Goal: Task Accomplishment & Management: Use online tool/utility

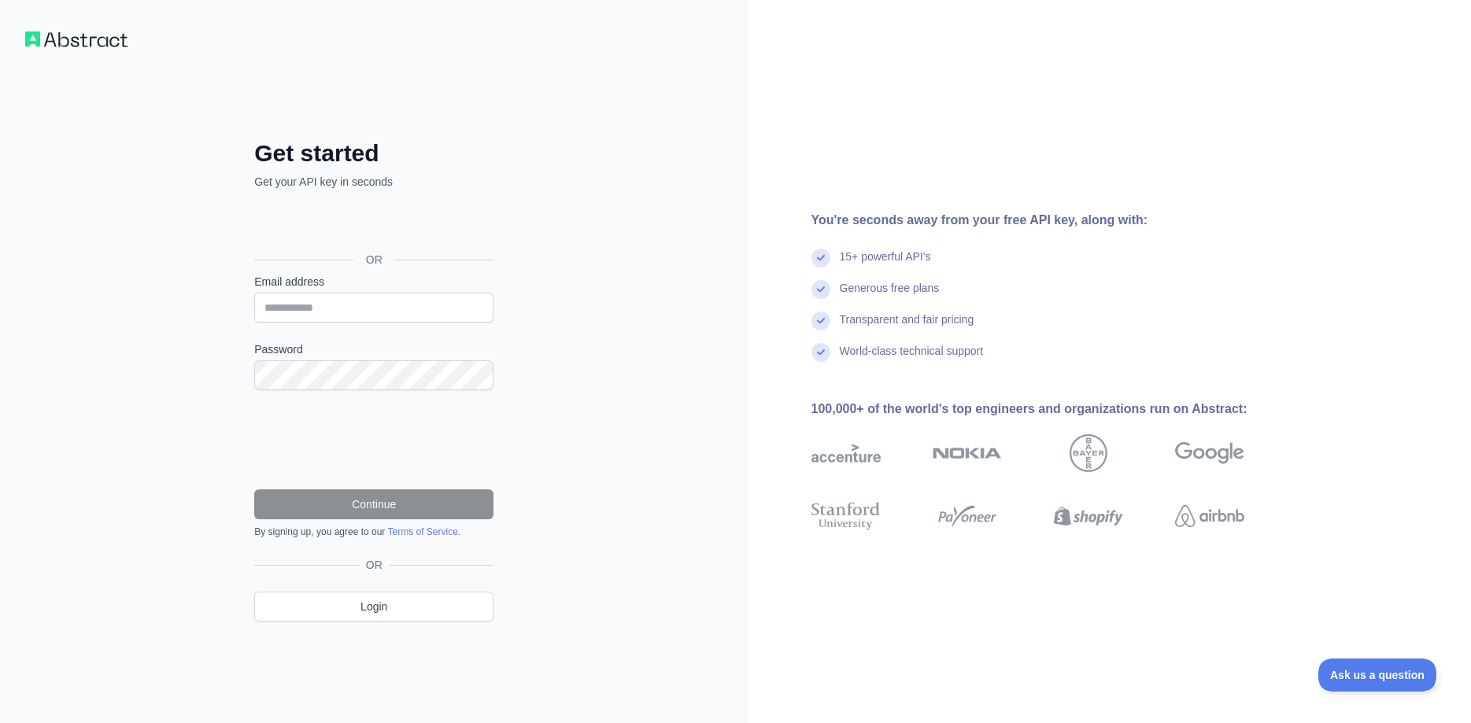
click at [389, 224] on div "Sign in with Google. Opens in new tab" at bounding box center [372, 224] width 236 height 35
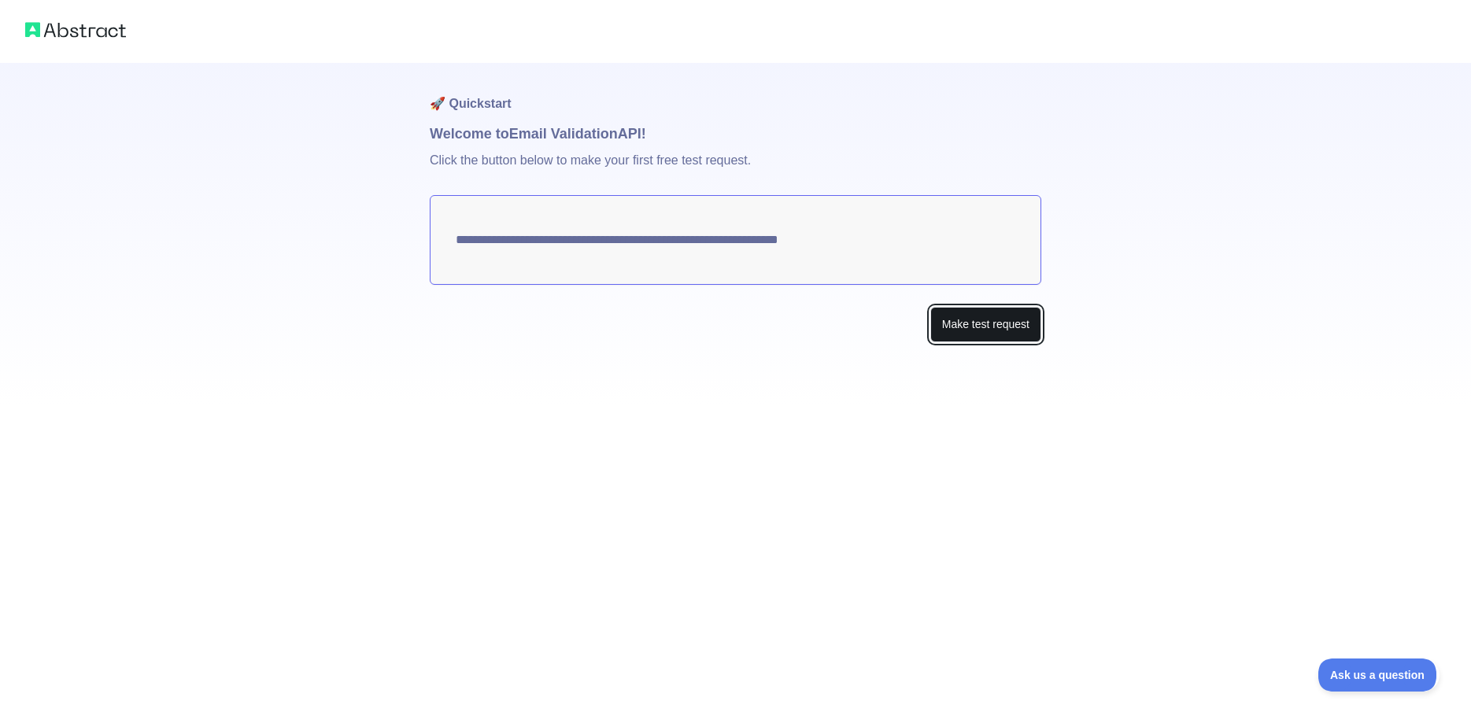
click at [995, 327] on button "Make test request" at bounding box center [985, 324] width 111 height 35
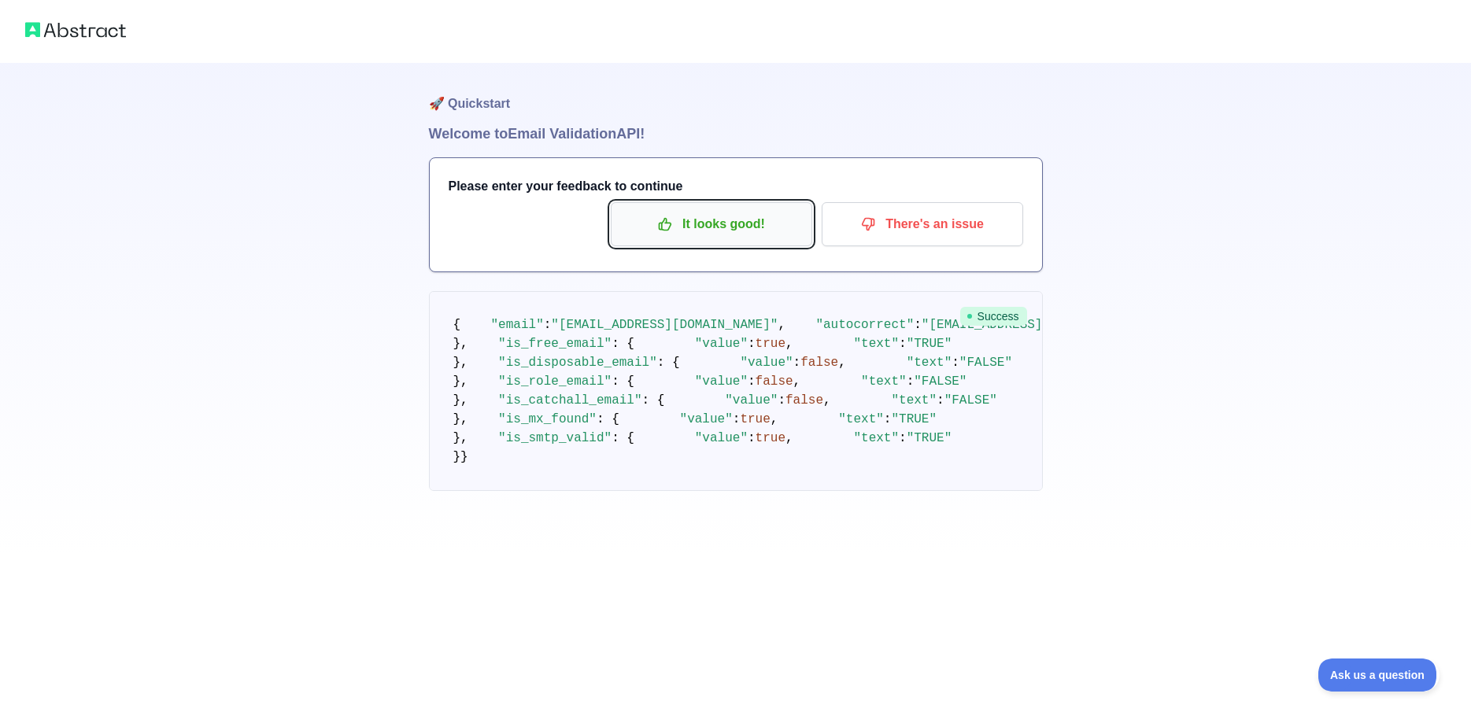
click at [734, 224] on p "It looks good!" at bounding box center [712, 224] width 178 height 27
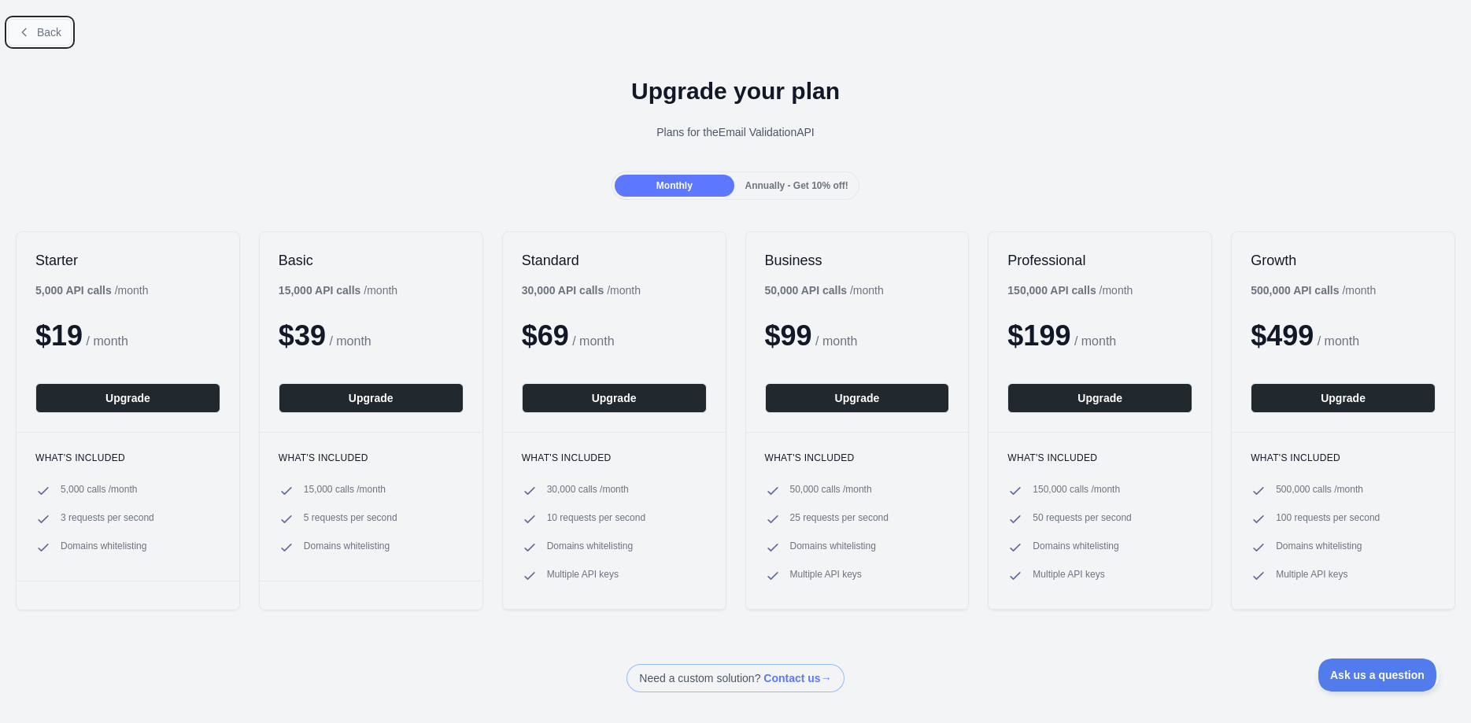
click at [35, 31] on button "Back" at bounding box center [40, 32] width 64 height 27
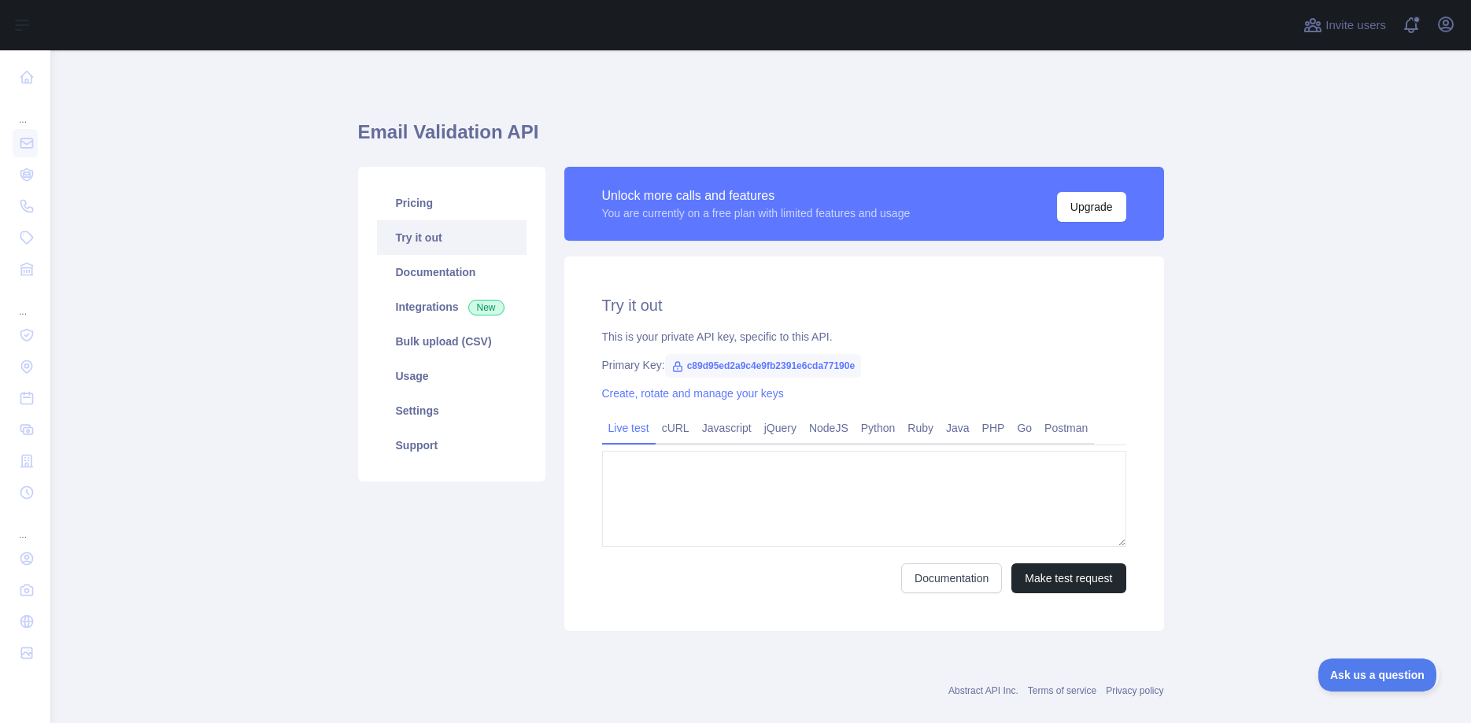
type textarea "**********"
click at [749, 364] on span "c89d95ed2a9c4e9fb2391e6cda77190e" at bounding box center [763, 366] width 197 height 24
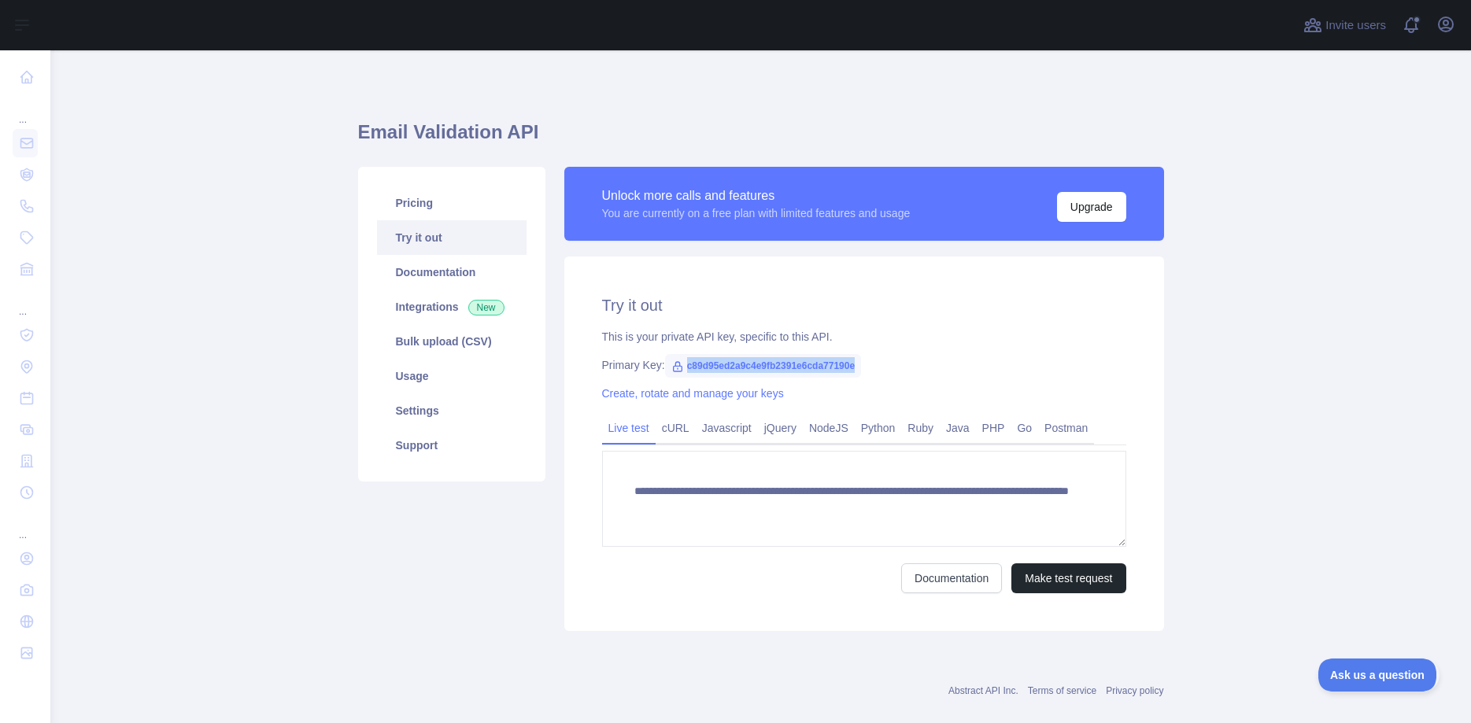
click at [749, 364] on span "c89d95ed2a9c4e9fb2391e6cda77190e" at bounding box center [763, 366] width 197 height 24
copy span "c89d95ed2a9c4e9fb2391e6cda77190e"
click at [1226, 173] on main "**********" at bounding box center [760, 386] width 1421 height 673
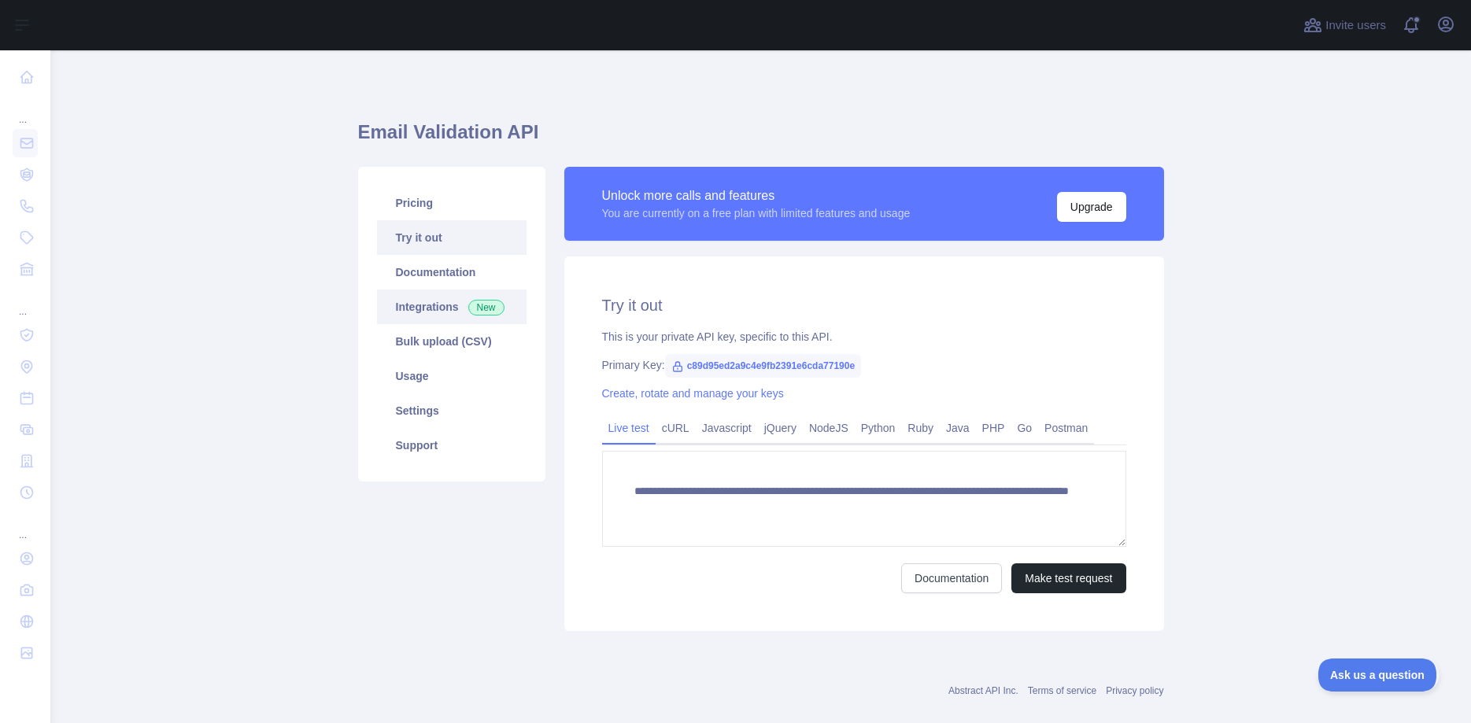
click at [399, 313] on link "Integrations New" at bounding box center [452, 307] width 150 height 35
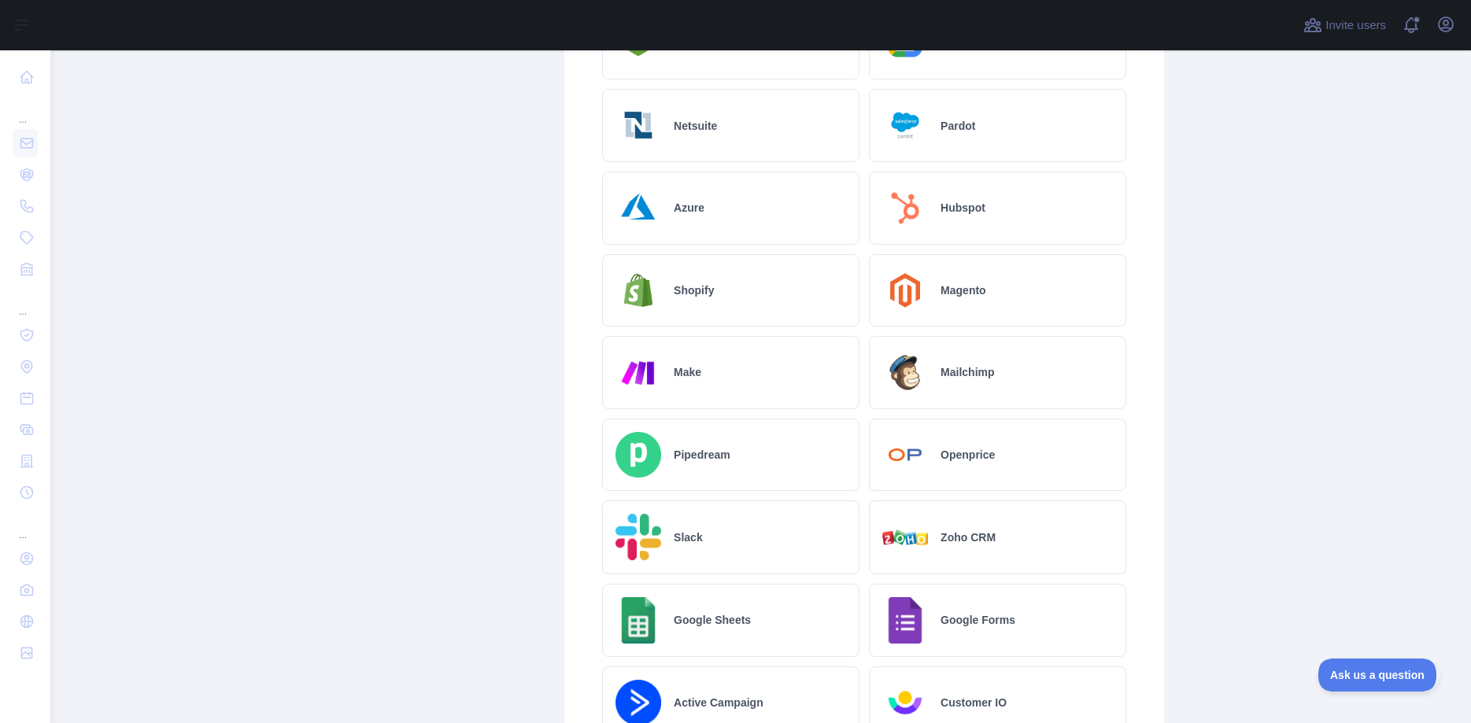
scroll to position [496, 0]
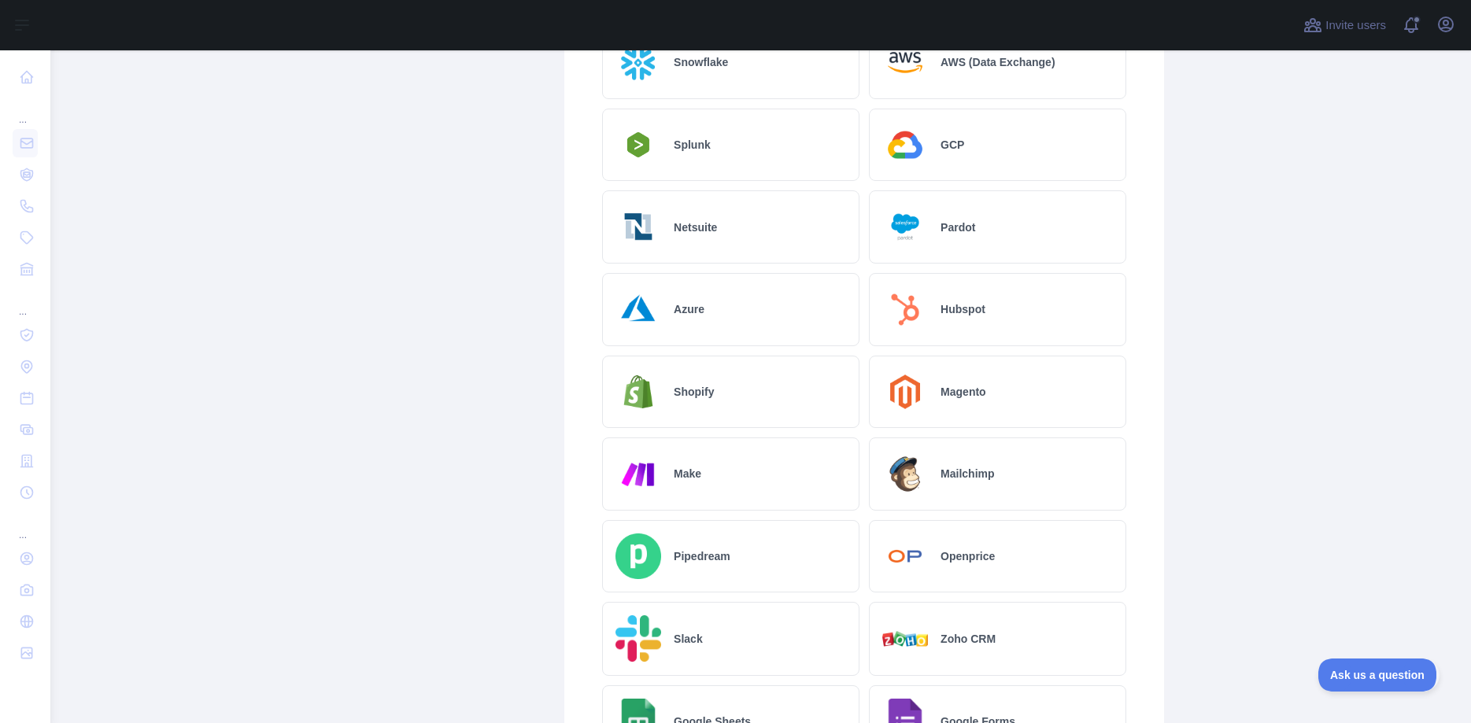
click at [940, 313] on div "Hubspot" at bounding box center [997, 309] width 257 height 73
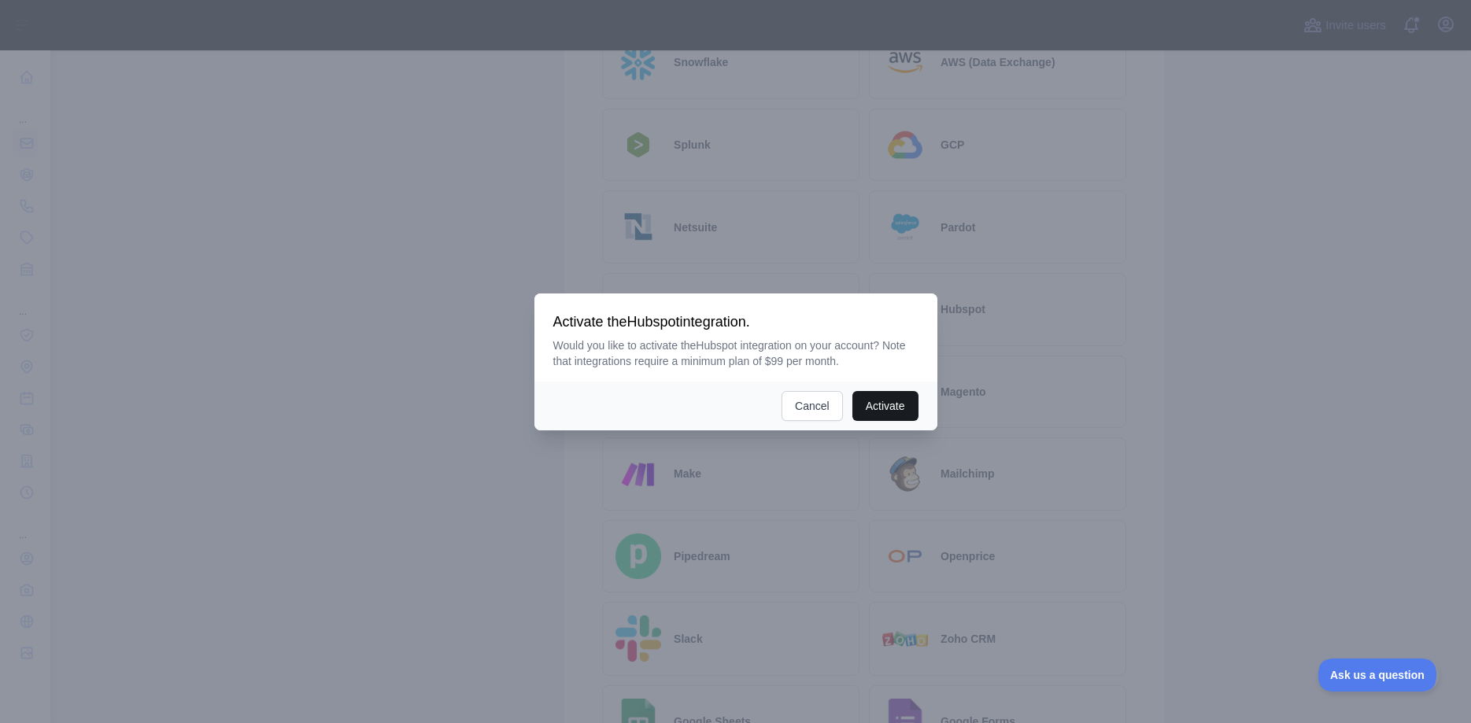
click at [882, 406] on button "Activate" at bounding box center [885, 406] width 66 height 30
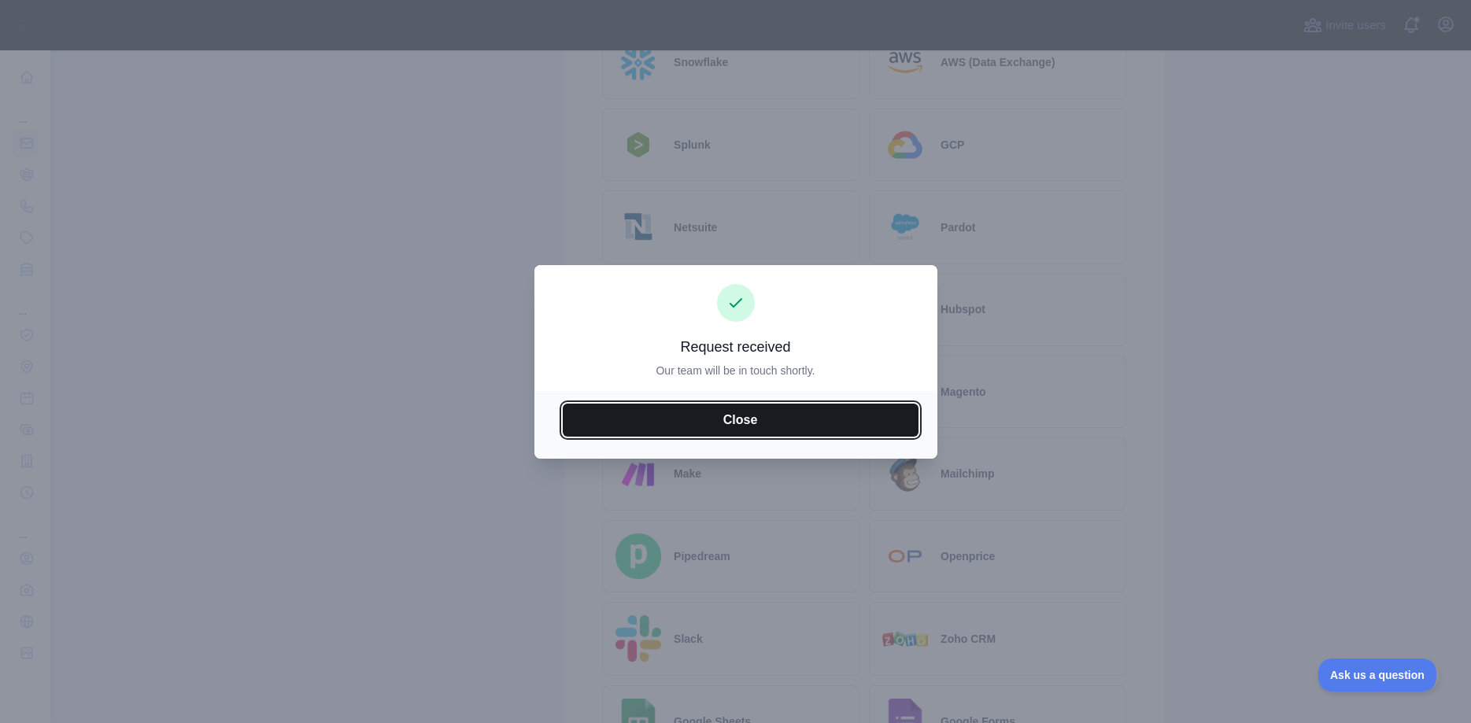
drag, startPoint x: 801, startPoint y: 415, endPoint x: 893, endPoint y: 426, distance: 93.5
click at [801, 416] on button "Close" at bounding box center [741, 420] width 356 height 33
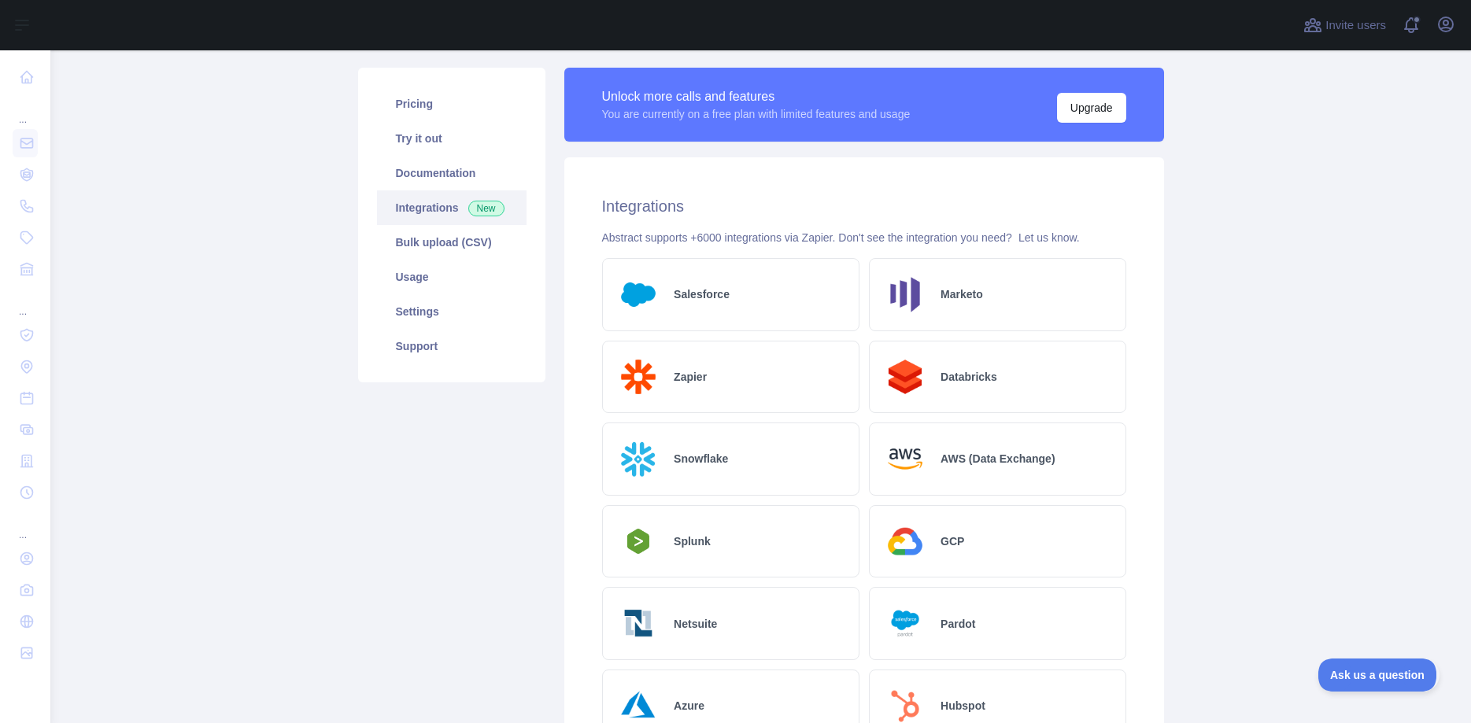
scroll to position [0, 0]
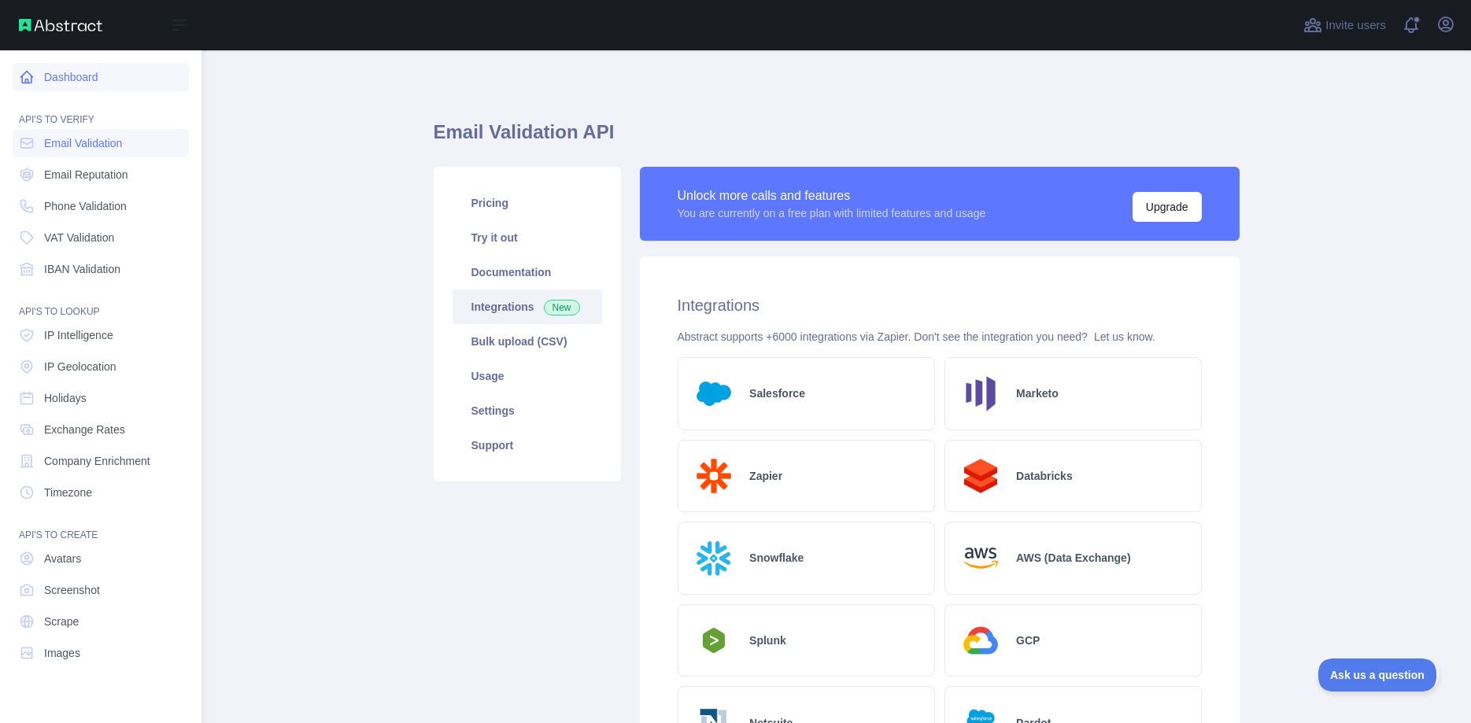
click at [65, 84] on link "Dashboard" at bounding box center [101, 77] width 176 height 28
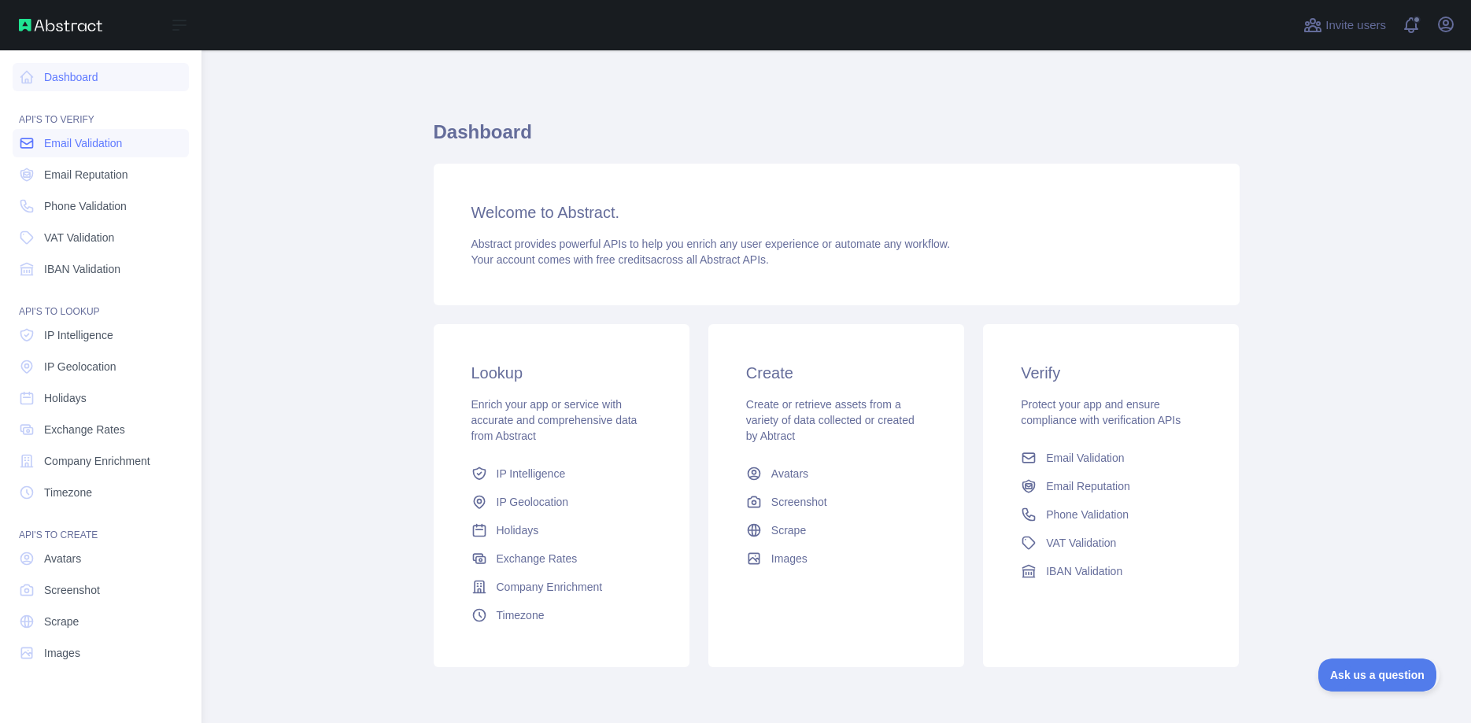
click at [82, 145] on span "Email Validation" at bounding box center [83, 143] width 78 height 16
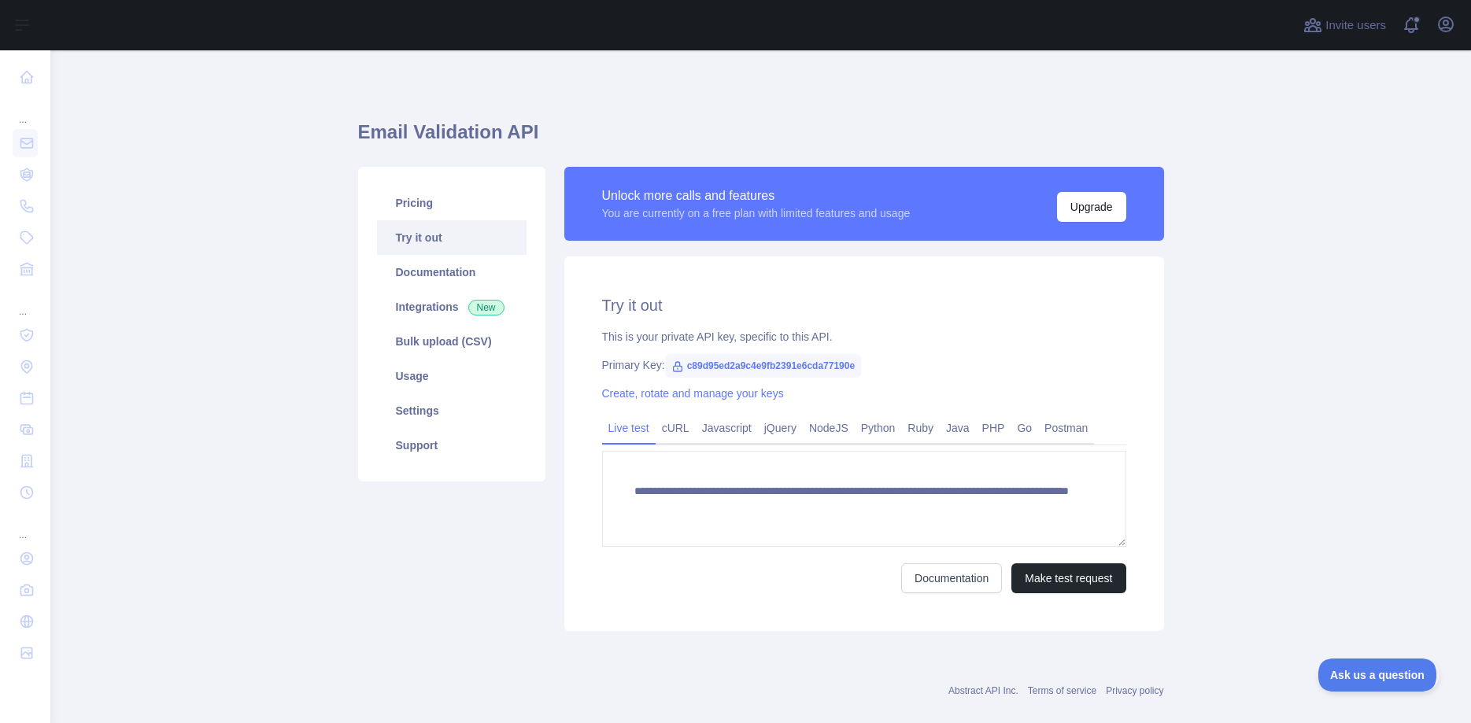
click at [1259, 280] on main "**********" at bounding box center [760, 386] width 1421 height 673
